Goal: Register for event/course

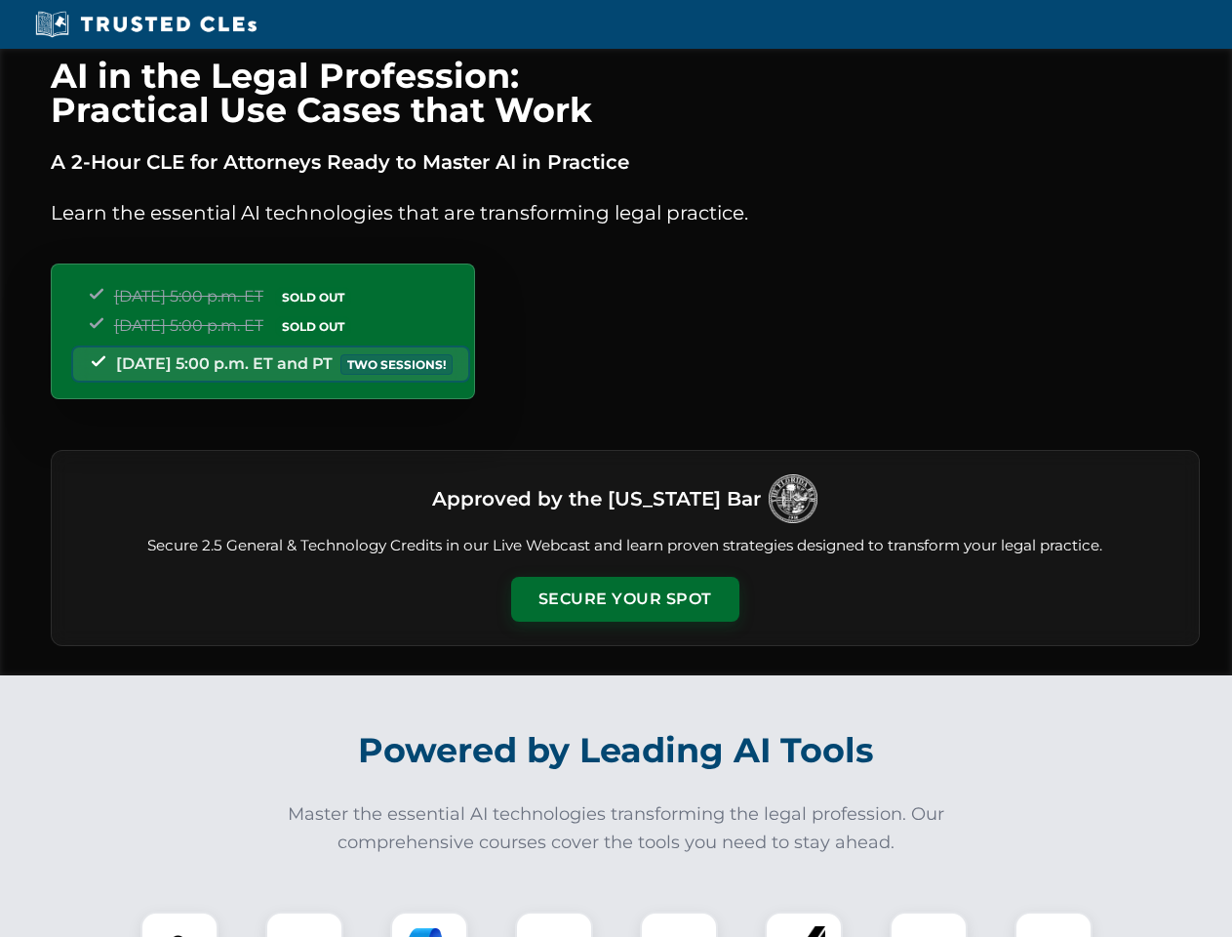
click at [624, 599] on button "Secure Your Spot" at bounding box center [625, 599] width 228 height 45
click at [180, 924] on img at bounding box center [179, 950] width 57 height 57
click at [304, 924] on div at bounding box center [304, 950] width 78 height 78
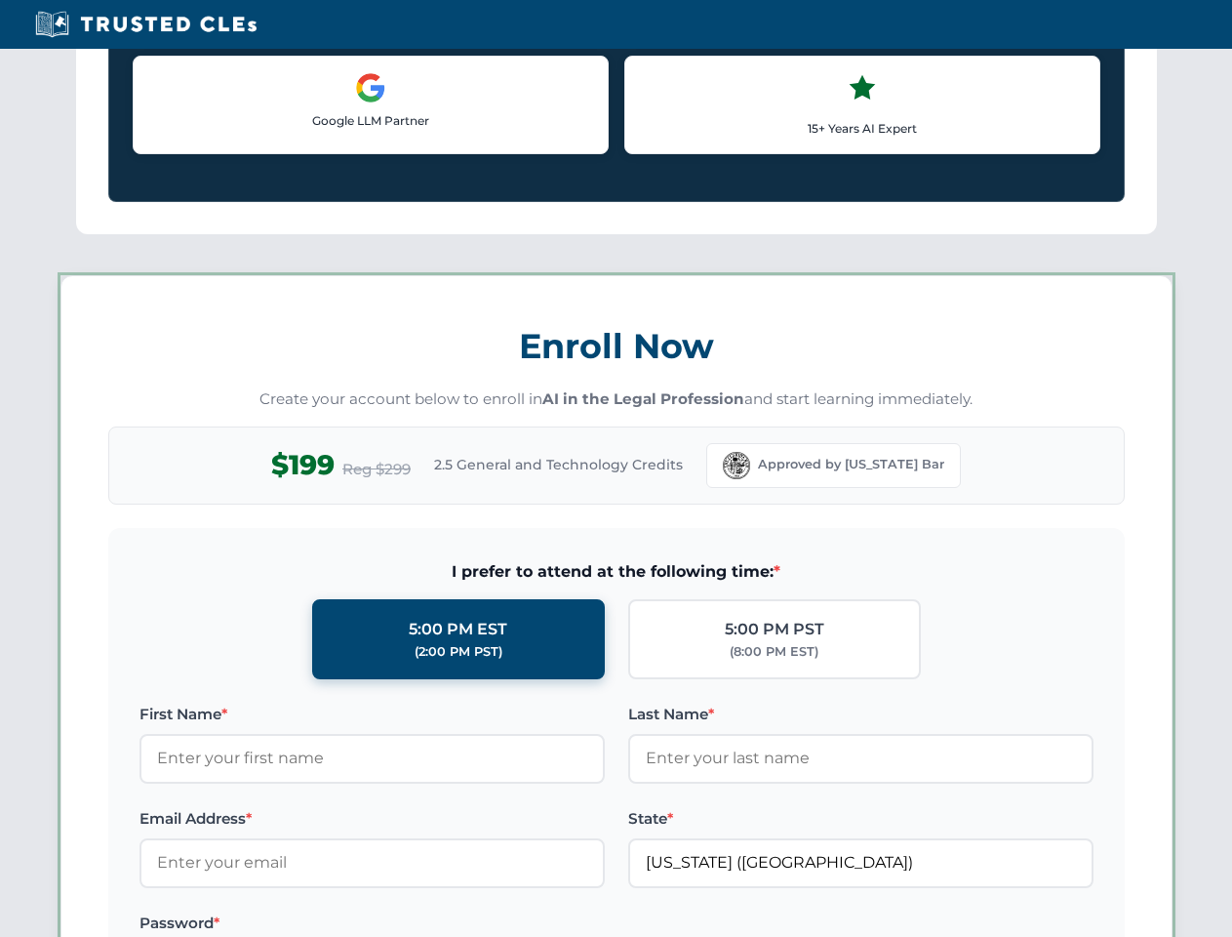
click at [554, 924] on label "Password *" at bounding box center [372, 922] width 465 height 23
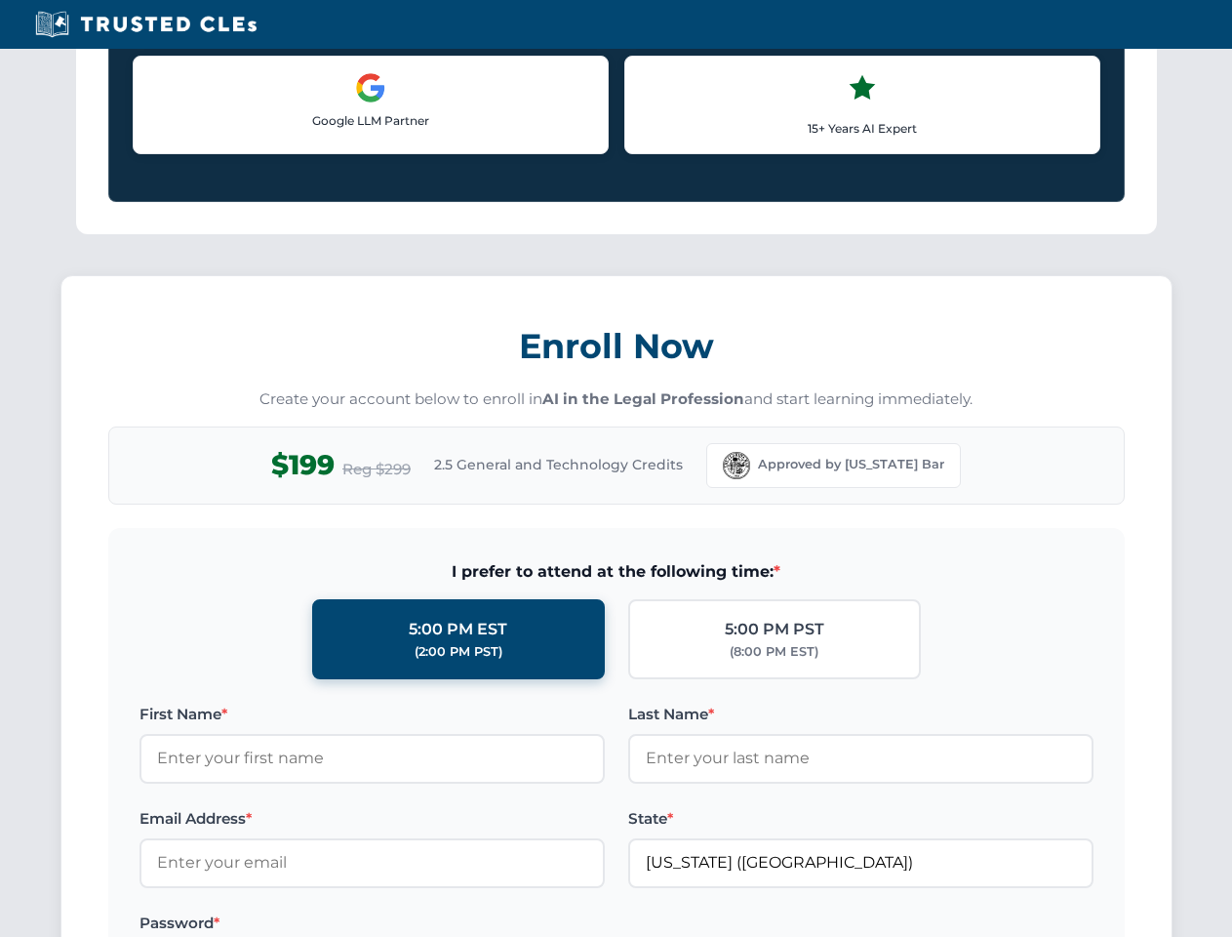
scroll to position [1915, 0]
